Goal: Transaction & Acquisition: Purchase product/service

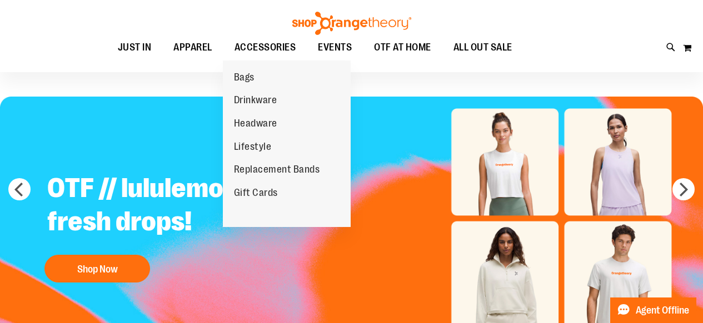
scroll to position [27, 0]
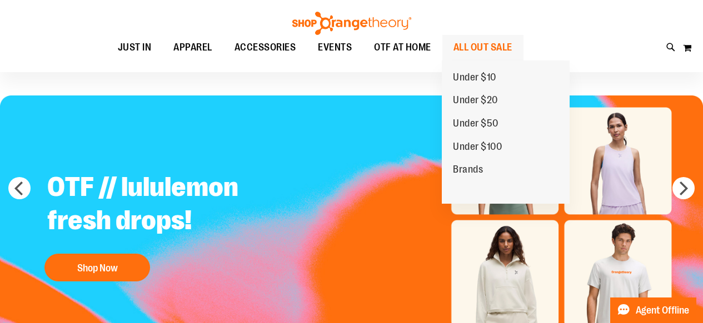
click at [477, 45] on span "ALL OUT SALE" at bounding box center [482, 47] width 59 height 25
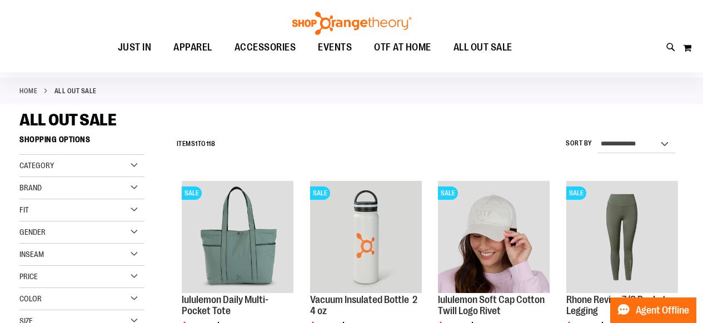
scroll to position [44, 0]
click at [582, 146] on label "Sort By" at bounding box center [578, 143] width 27 height 9
click at [598, 146] on select "**********" at bounding box center [636, 145] width 77 height 18
click at [642, 142] on select "**********" at bounding box center [636, 145] width 77 height 18
select select "*********"
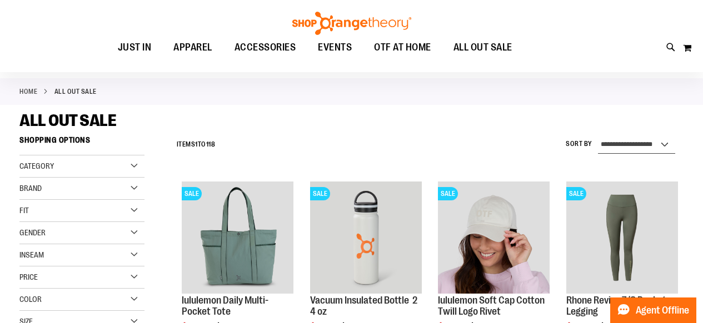
click at [598, 136] on select "**********" at bounding box center [636, 145] width 77 height 18
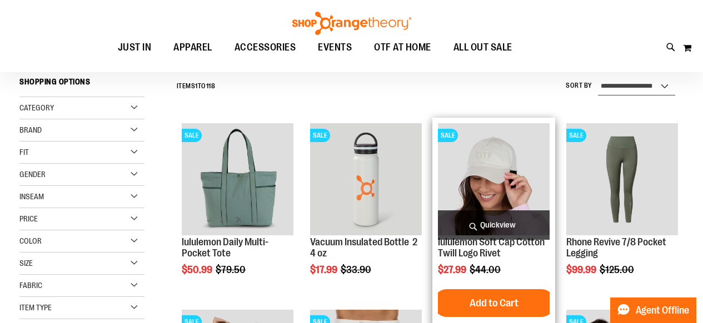
scroll to position [103, 0]
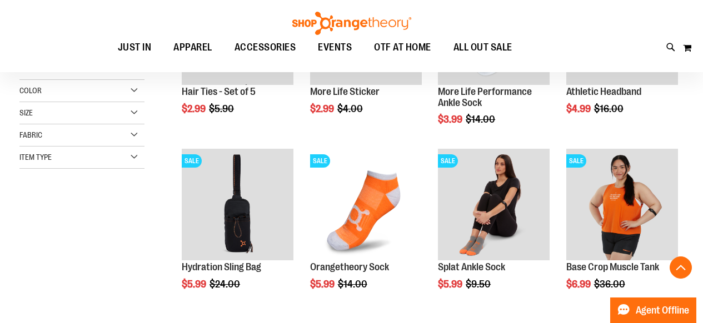
scroll to position [254, 0]
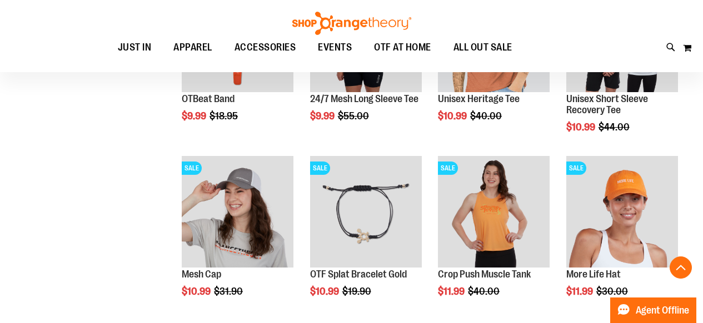
scroll to position [776, 0]
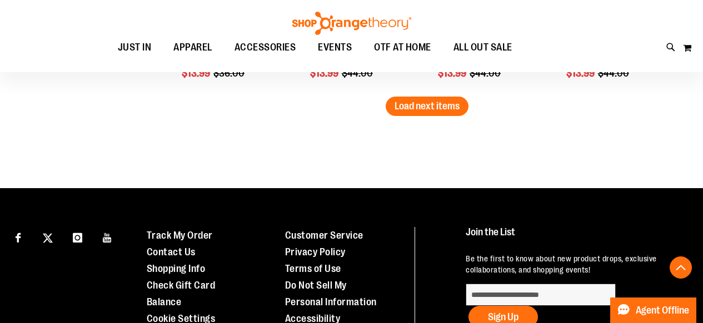
scroll to position [1710, 0]
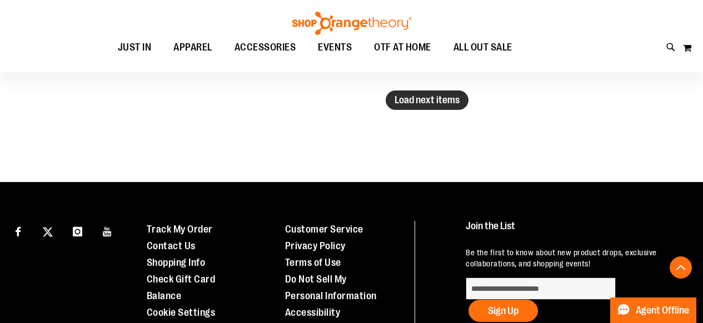
click at [415, 104] on span "Load next items" at bounding box center [426, 99] width 65 height 11
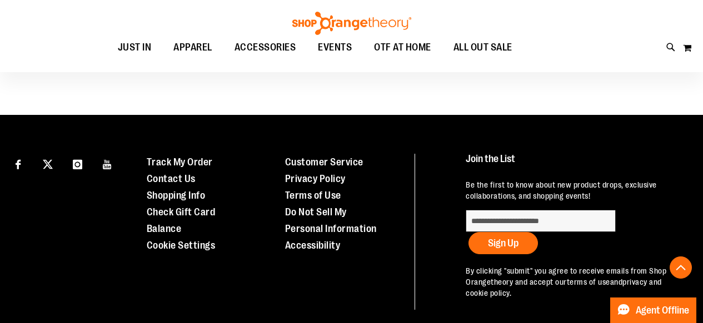
scroll to position [2254, 0]
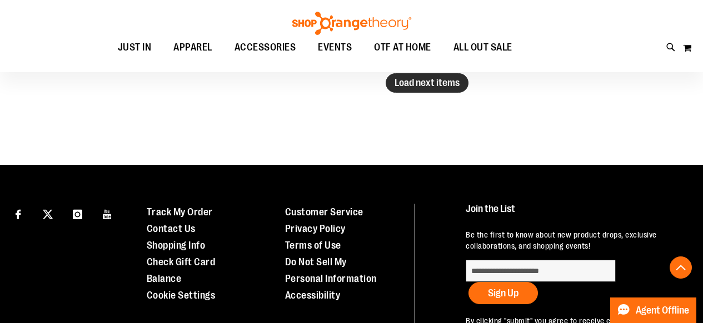
click at [423, 82] on span "Load next items" at bounding box center [426, 82] width 65 height 11
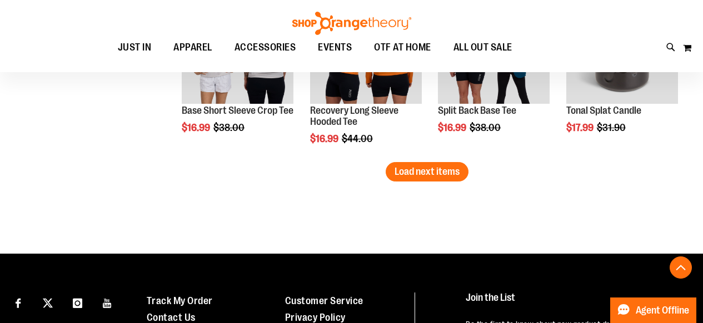
scroll to position [2695, 0]
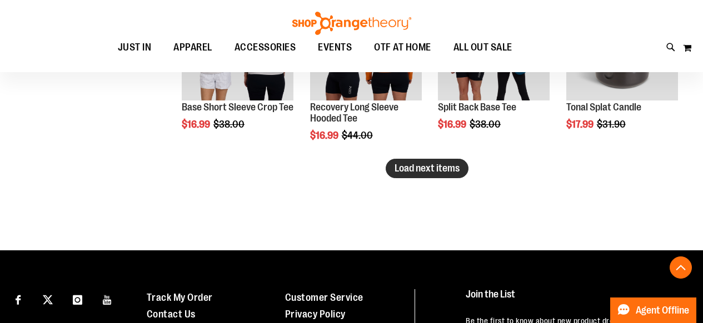
click at [448, 164] on span "Load next items" at bounding box center [426, 168] width 65 height 11
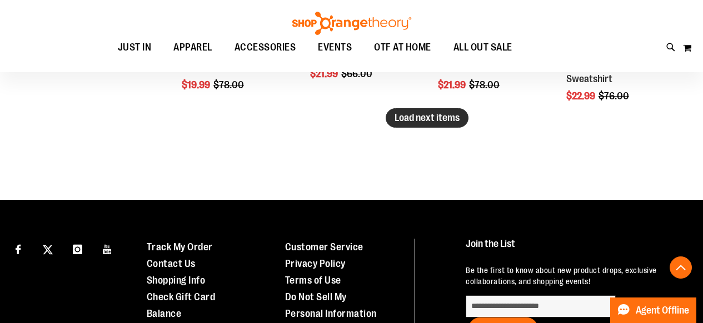
scroll to position [3270, 0]
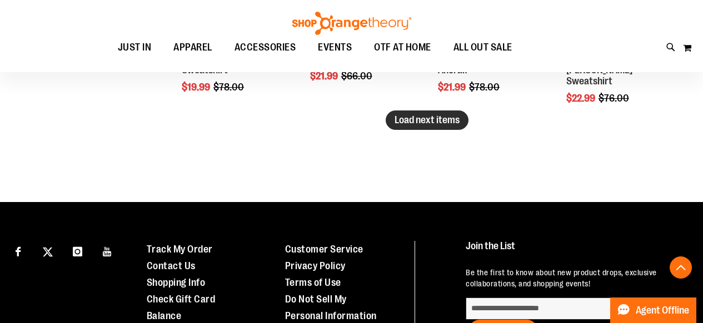
click at [447, 114] on span "Load next items" at bounding box center [426, 119] width 65 height 11
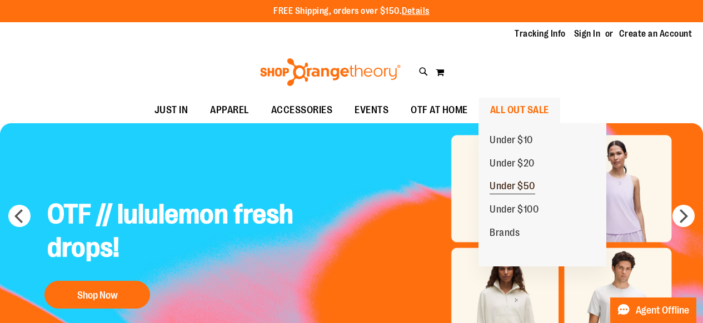
click at [504, 187] on span "Under $50" at bounding box center [512, 188] width 46 height 14
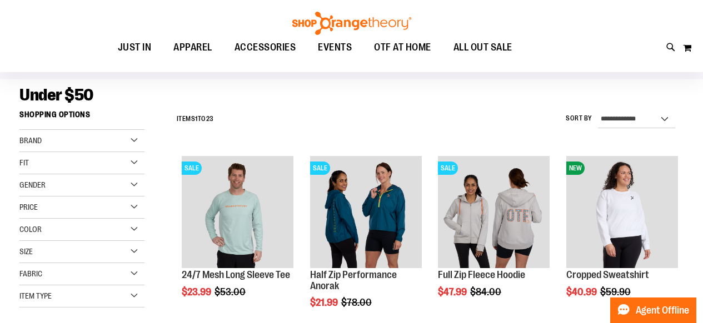
scroll to position [73, 0]
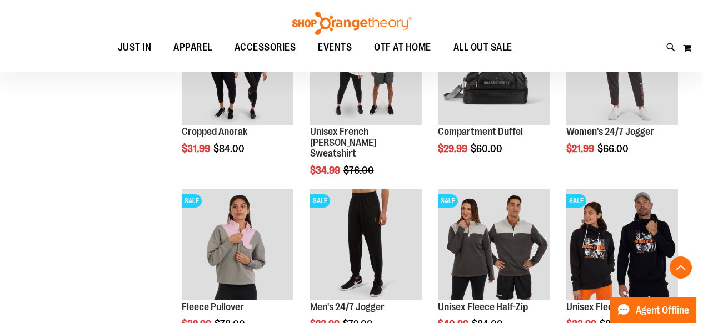
scroll to position [389, 0]
